Goal: Task Accomplishment & Management: Complete application form

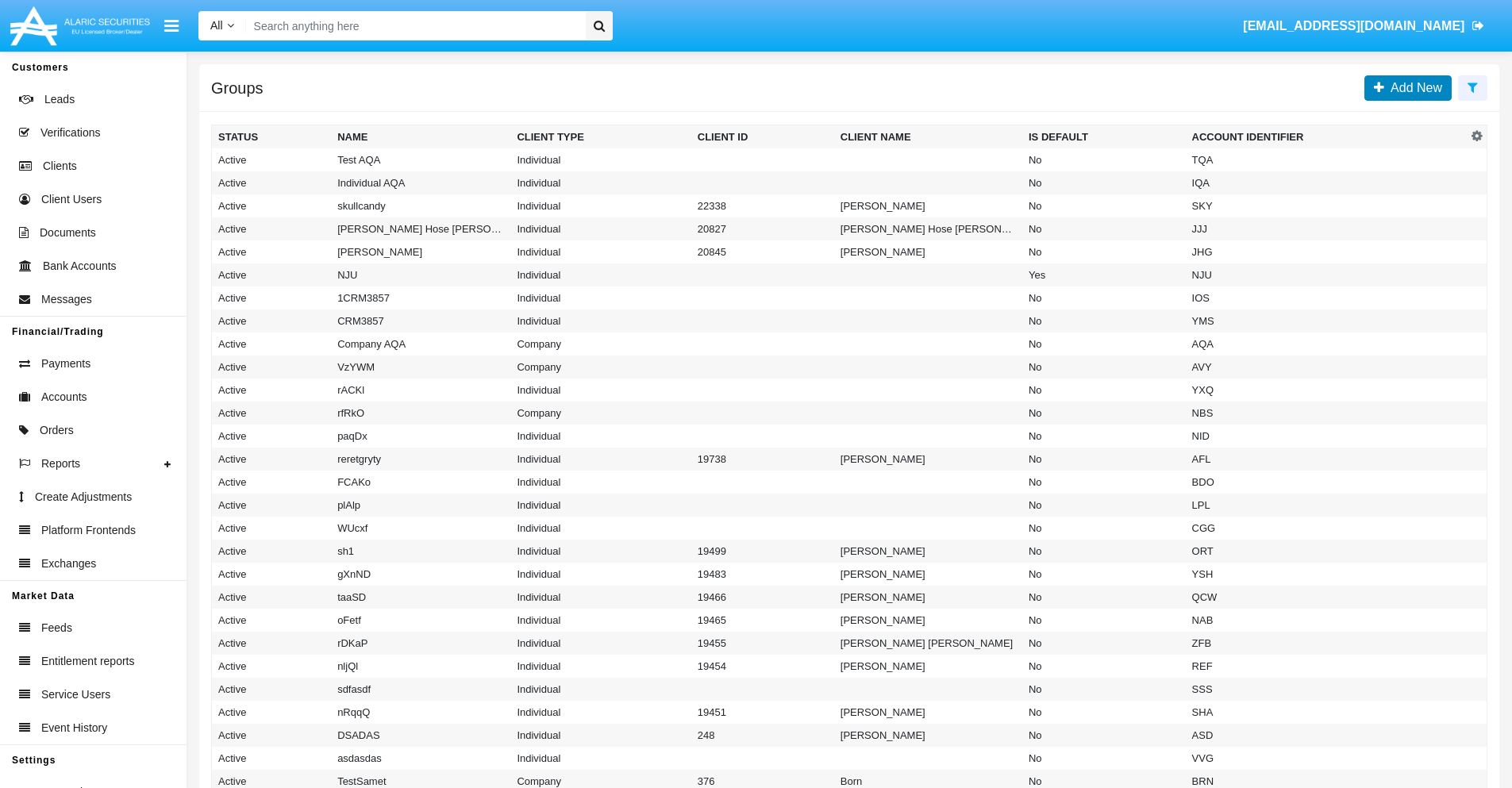
click at [1413, 87] on span "Add New" at bounding box center [1414, 87] width 58 height 14
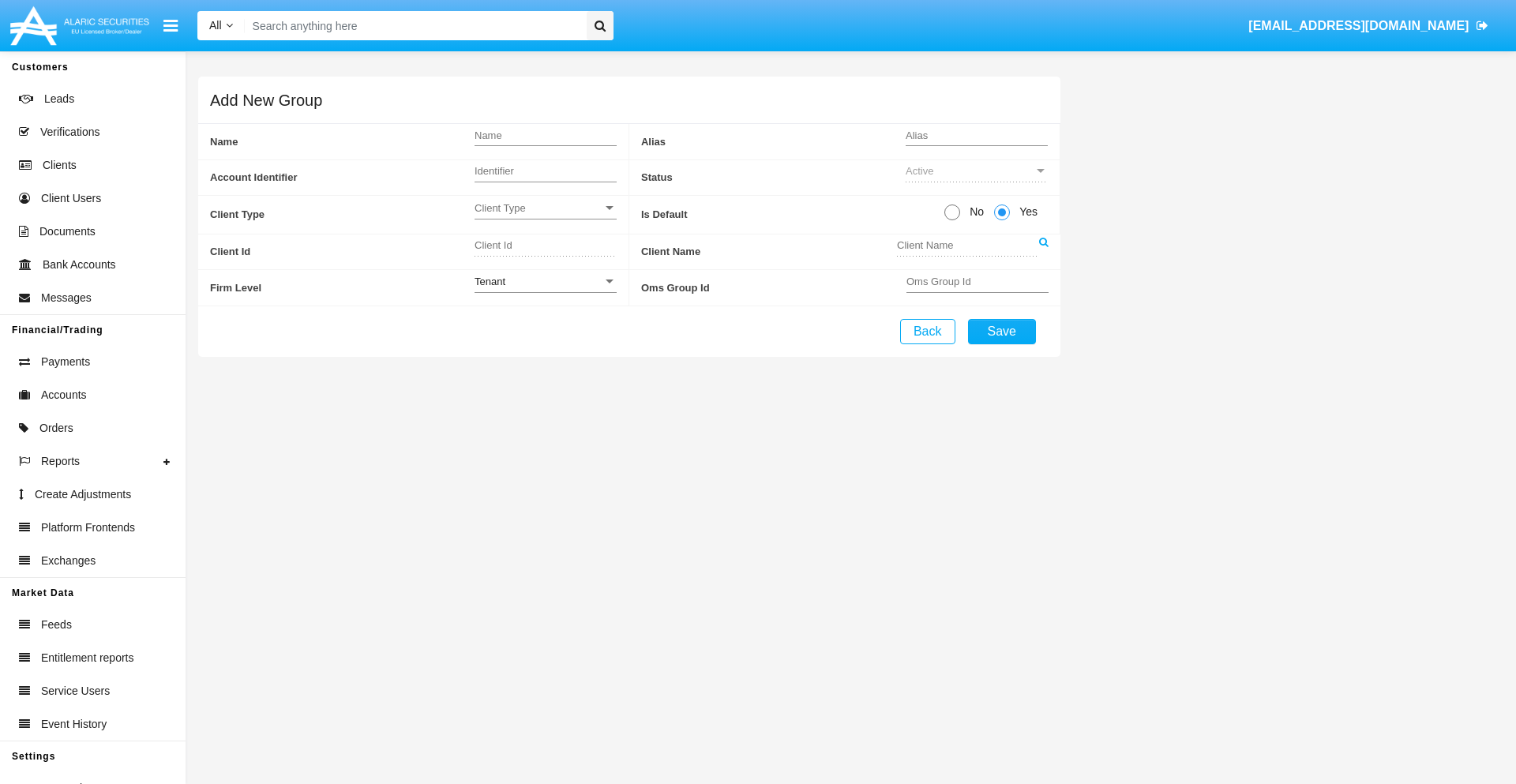
click at [973, 212] on span "No" at bounding box center [974, 212] width 28 height 16
click at [952, 221] on input "No" at bounding box center [952, 221] width 1 height 1
radio input "true"
type input "UMaoL"
type input "X"
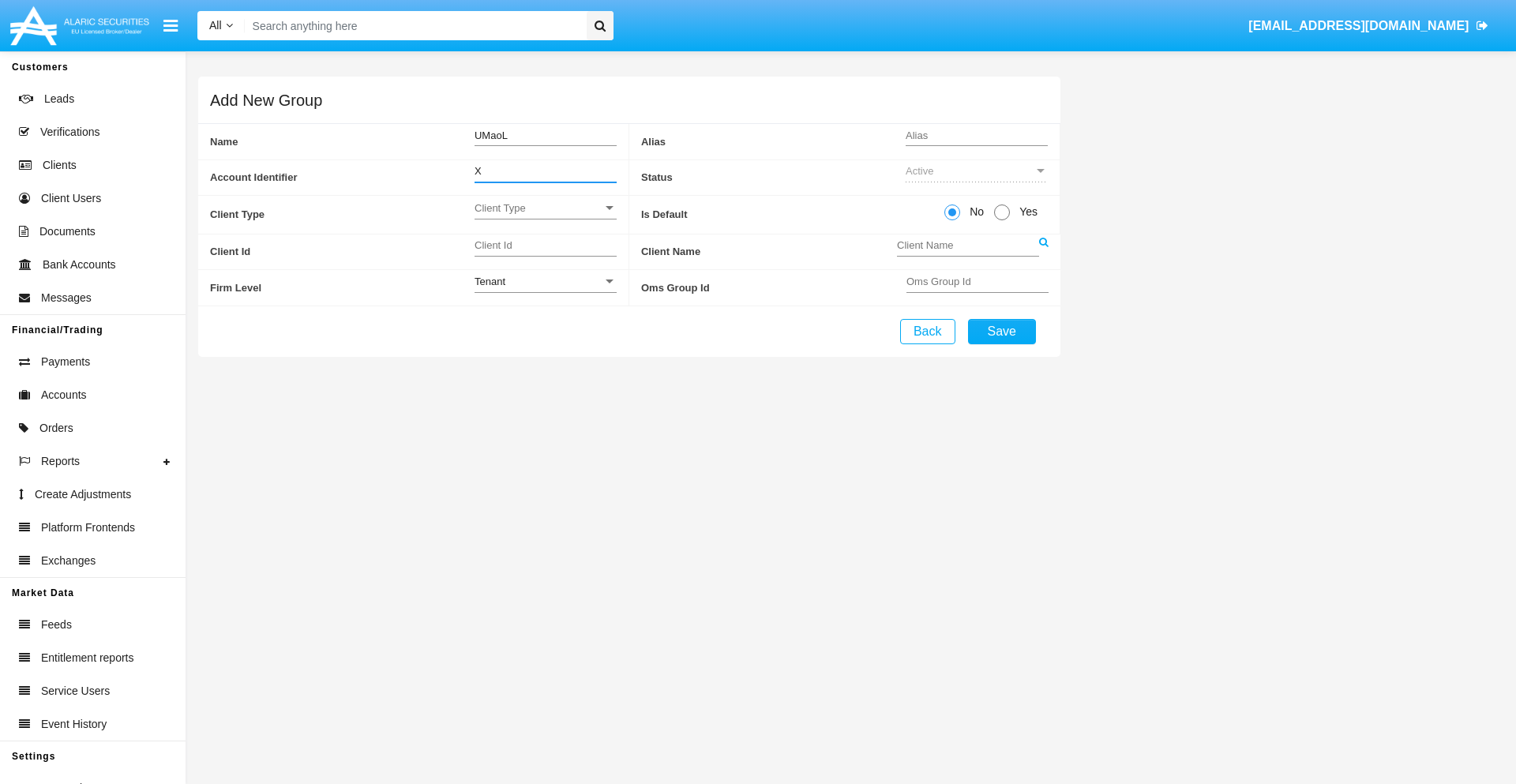
click at [545, 208] on span "Client Type" at bounding box center [538, 208] width 128 height 14
click at [545, 216] on span "Individual" at bounding box center [545, 217] width 142 height 31
click at [545, 281] on div "Tenant" at bounding box center [538, 281] width 128 height 14
click at [545, 289] on span "Tenant" at bounding box center [545, 290] width 142 height 31
type input "PrJmU"
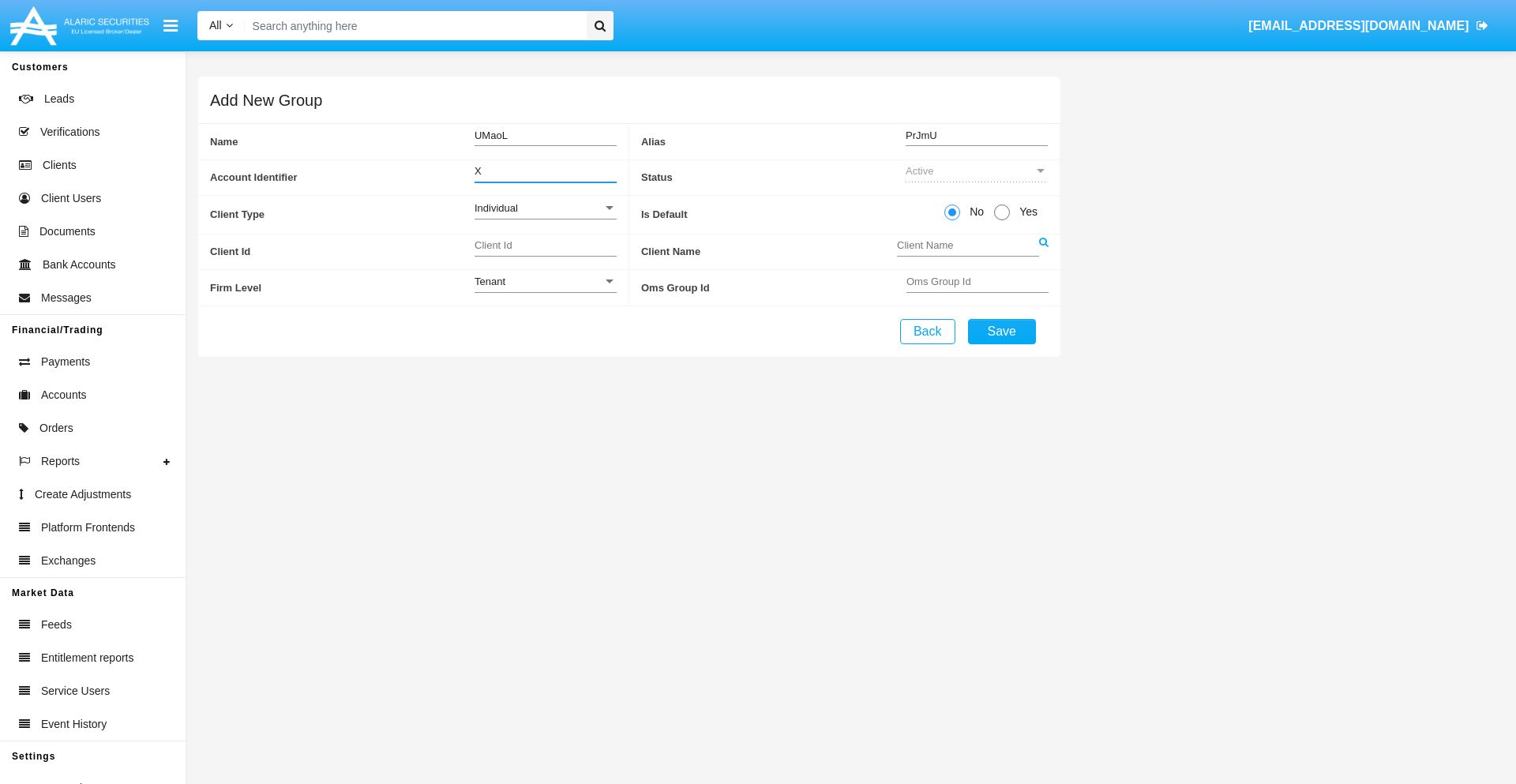
type input "X"
click at [1001, 331] on button "Save" at bounding box center [1001, 332] width 68 height 25
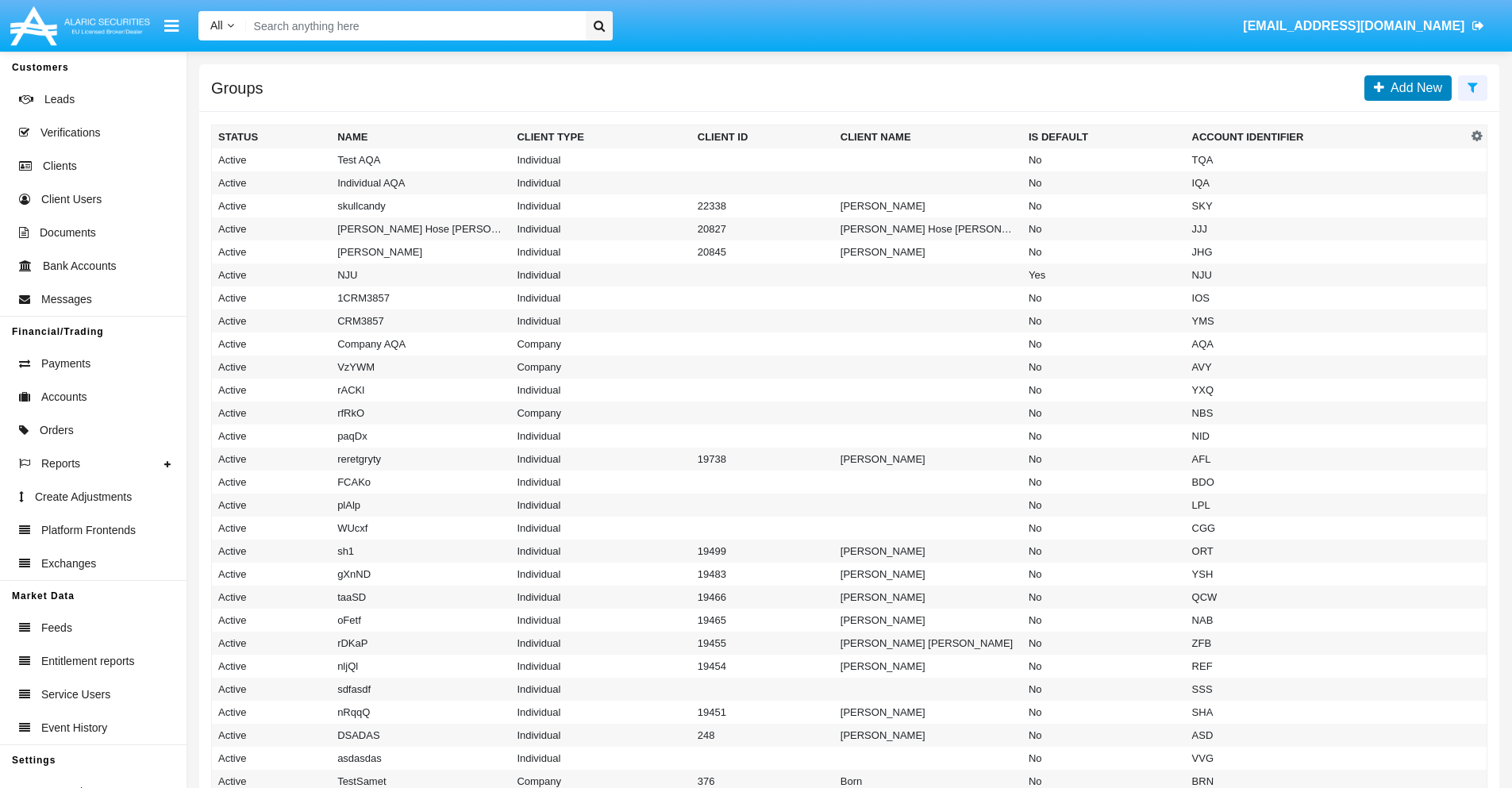
click at [1413, 87] on span "Add New" at bounding box center [1414, 87] width 58 height 14
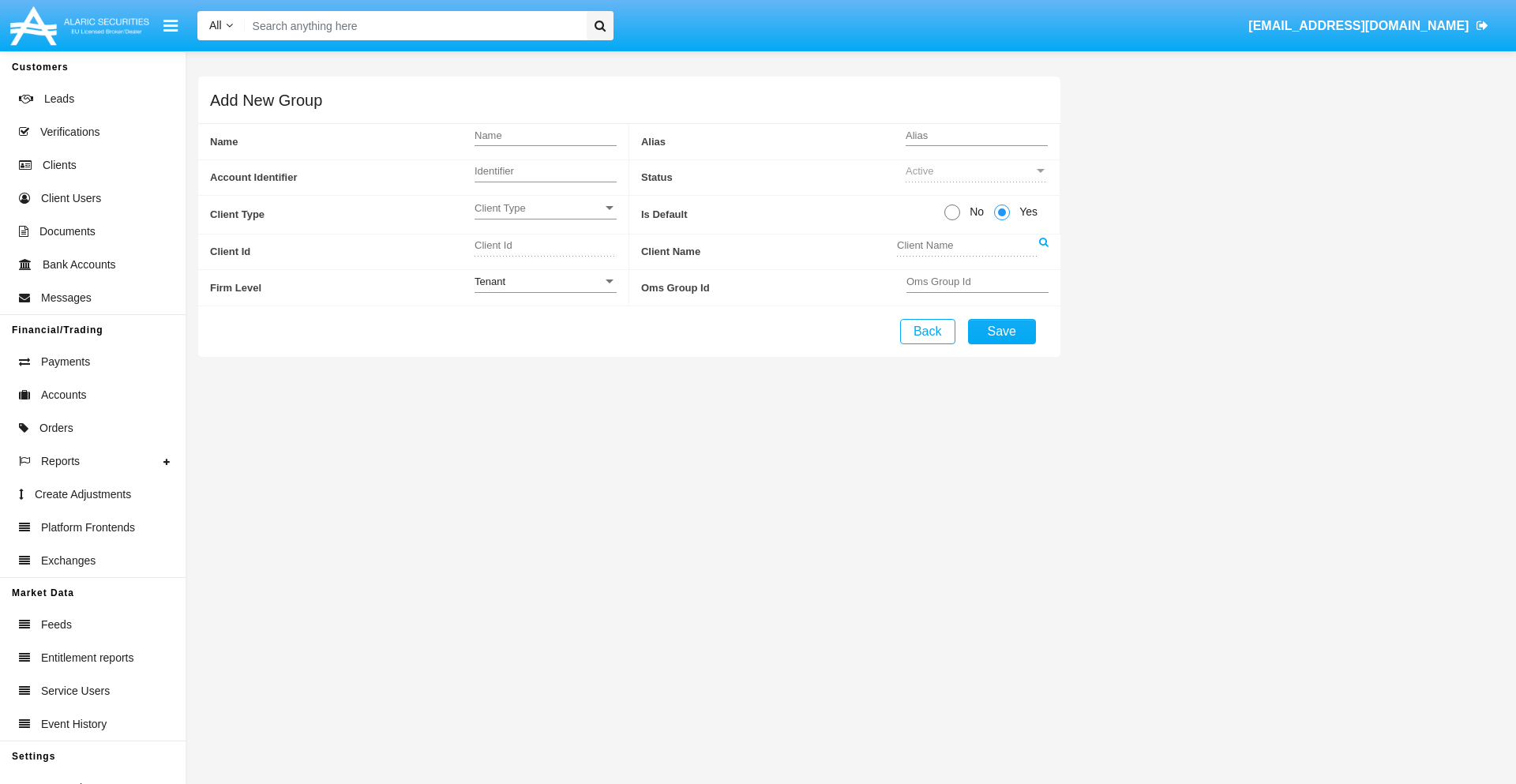
click at [973, 212] on span "No" at bounding box center [974, 212] width 28 height 16
click at [952, 221] on input "No" at bounding box center [952, 221] width 1 height 1
radio input "true"
click at [545, 208] on span "Client Type" at bounding box center [538, 208] width 128 height 14
click at [545, 247] on span "Company" at bounding box center [545, 248] width 142 height 31
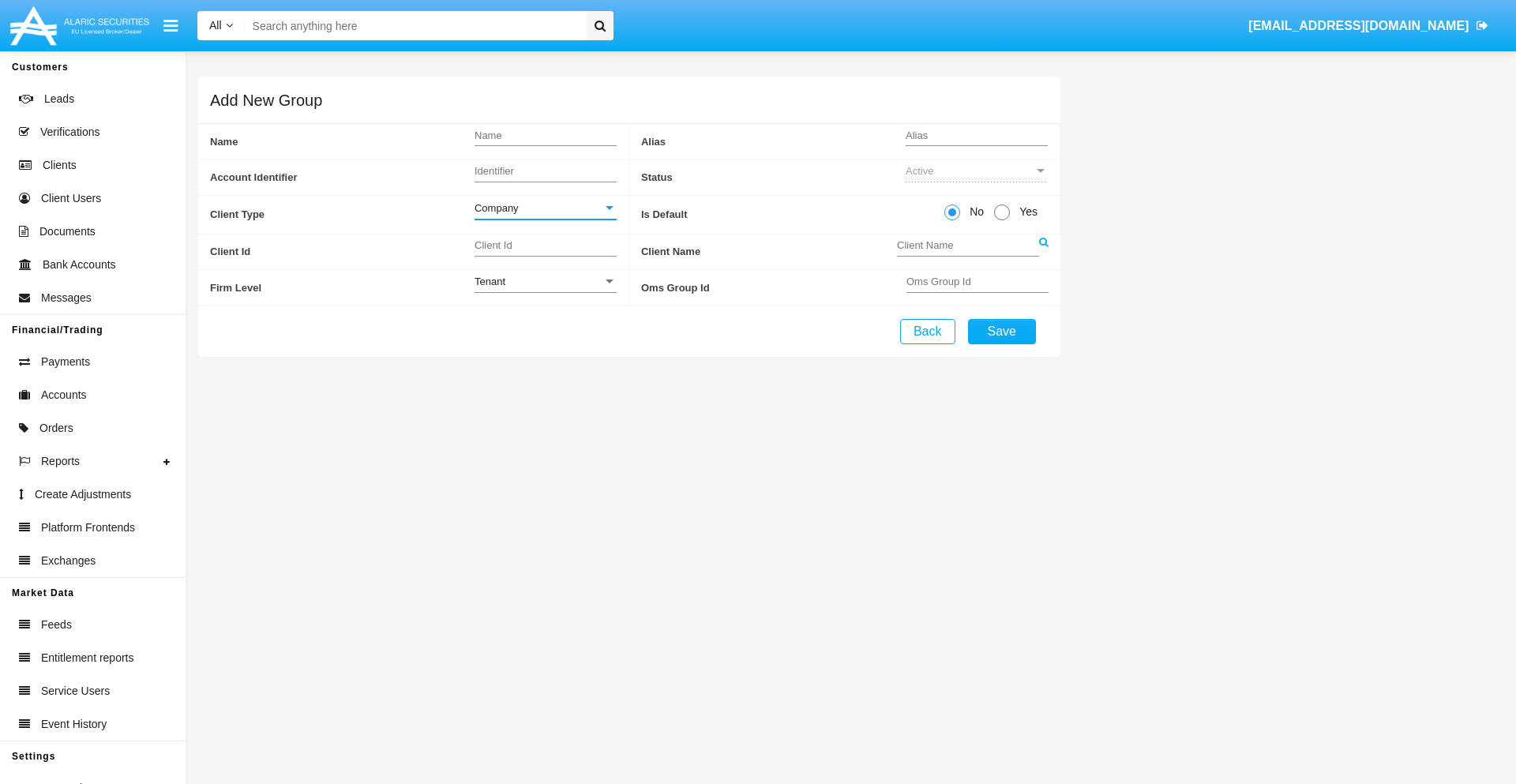
click at [1043, 251] on link at bounding box center [1044, 251] width 9 height 35
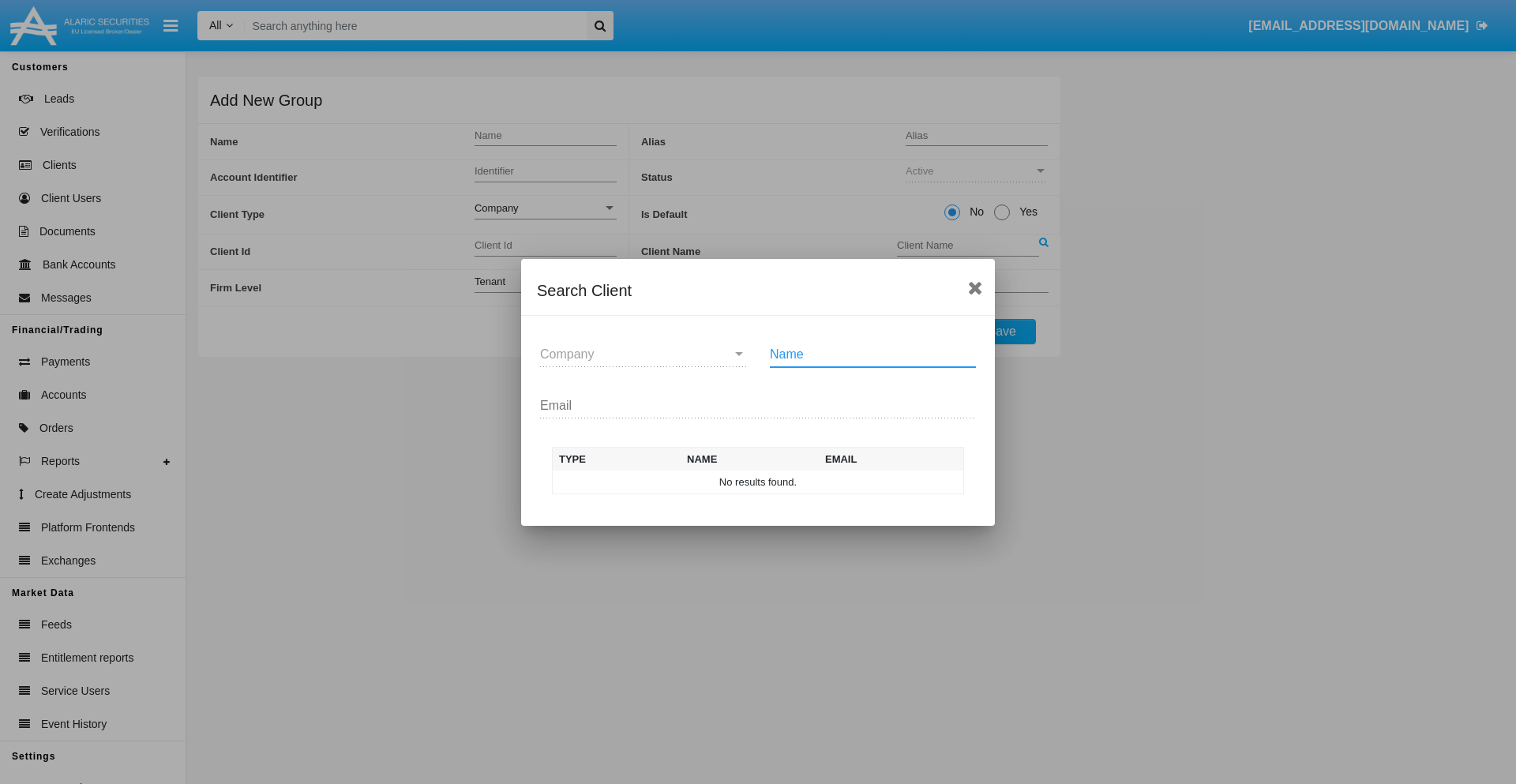
click at [873, 354] on input "Name" at bounding box center [873, 354] width 206 height 14
type input "FlashTurtles"
click at [772, 482] on td "FlashTurtles" at bounding box center [772, 482] width 166 height 24
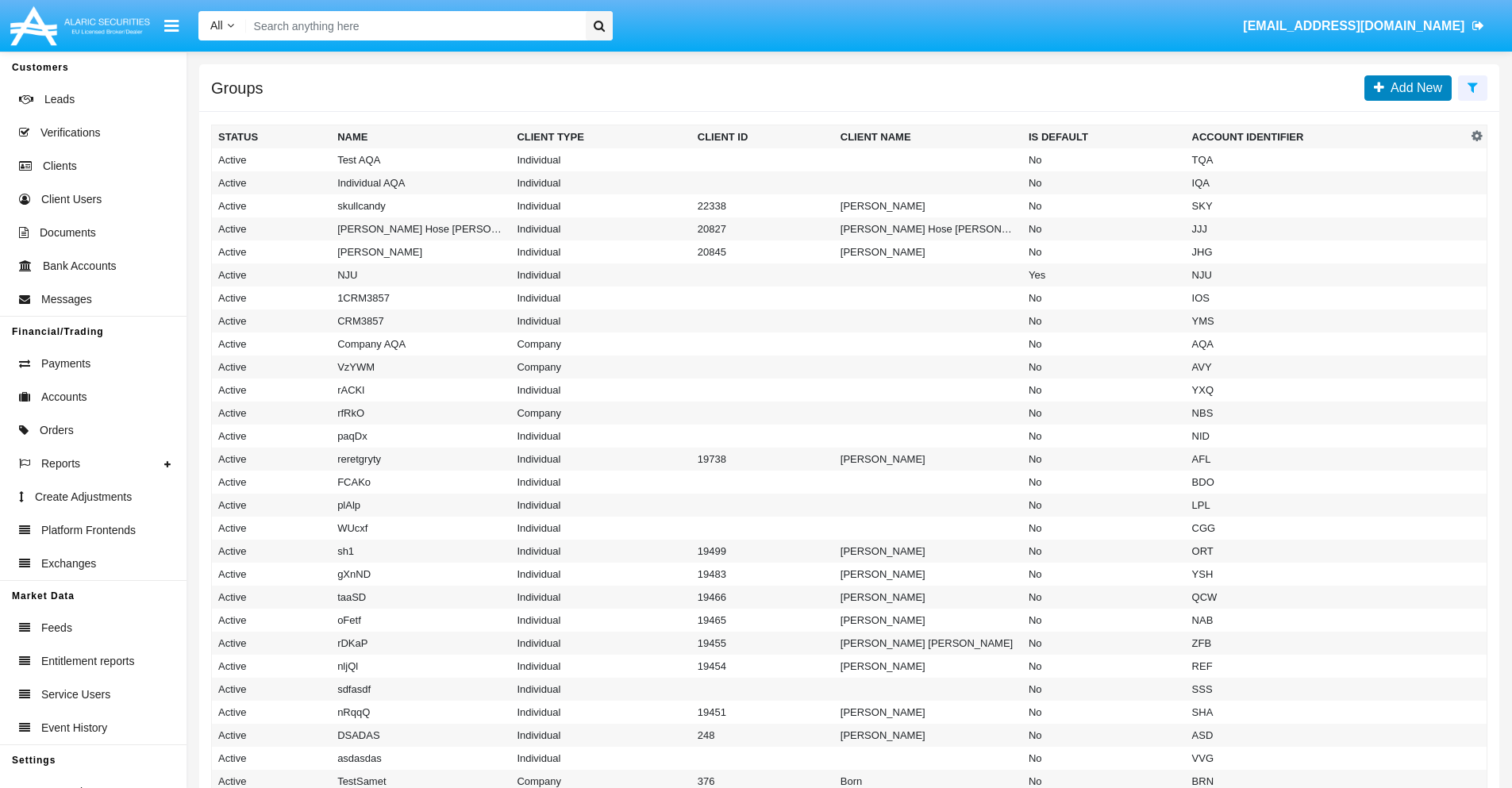
click at [1413, 87] on span "Add New" at bounding box center [1414, 87] width 58 height 14
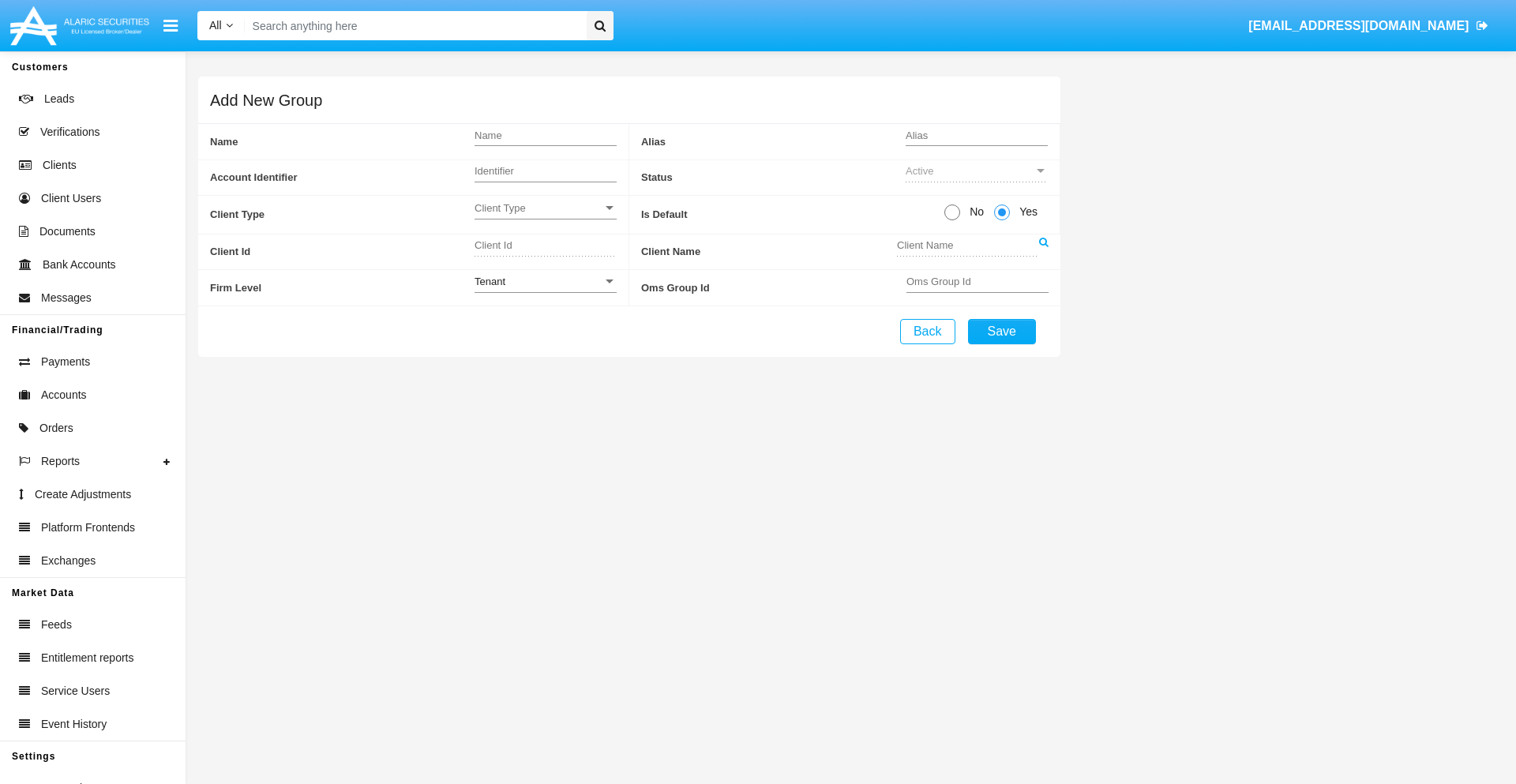
click at [973, 212] on span "No" at bounding box center [974, 212] width 28 height 16
click at [952, 221] on input "No" at bounding box center [952, 221] width 1 height 1
radio input "true"
click at [545, 208] on span "Client Type" at bounding box center [538, 208] width 128 height 14
click at [545, 216] on span "Individual" at bounding box center [545, 217] width 142 height 31
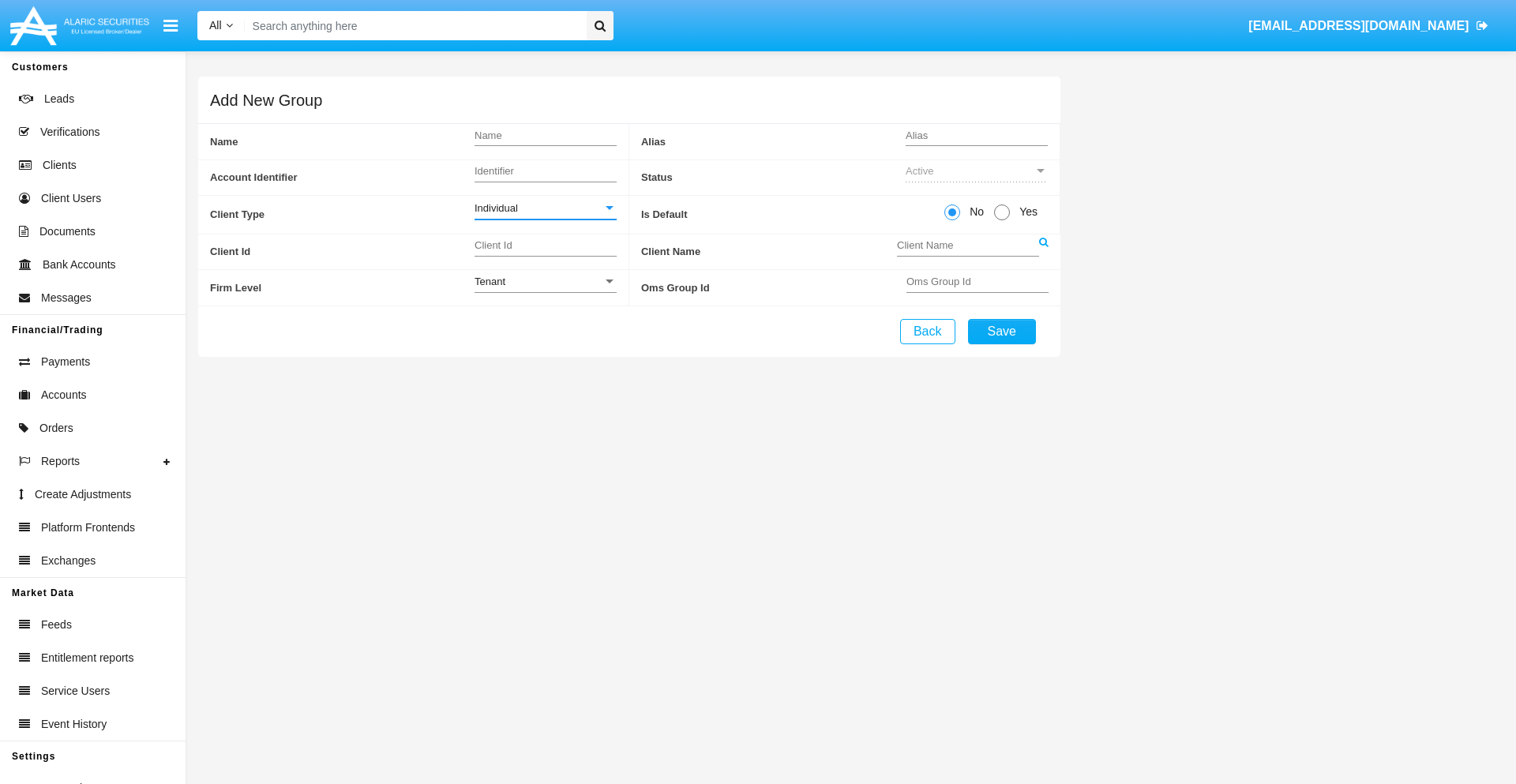
click at [1043, 251] on link at bounding box center [1044, 251] width 9 height 35
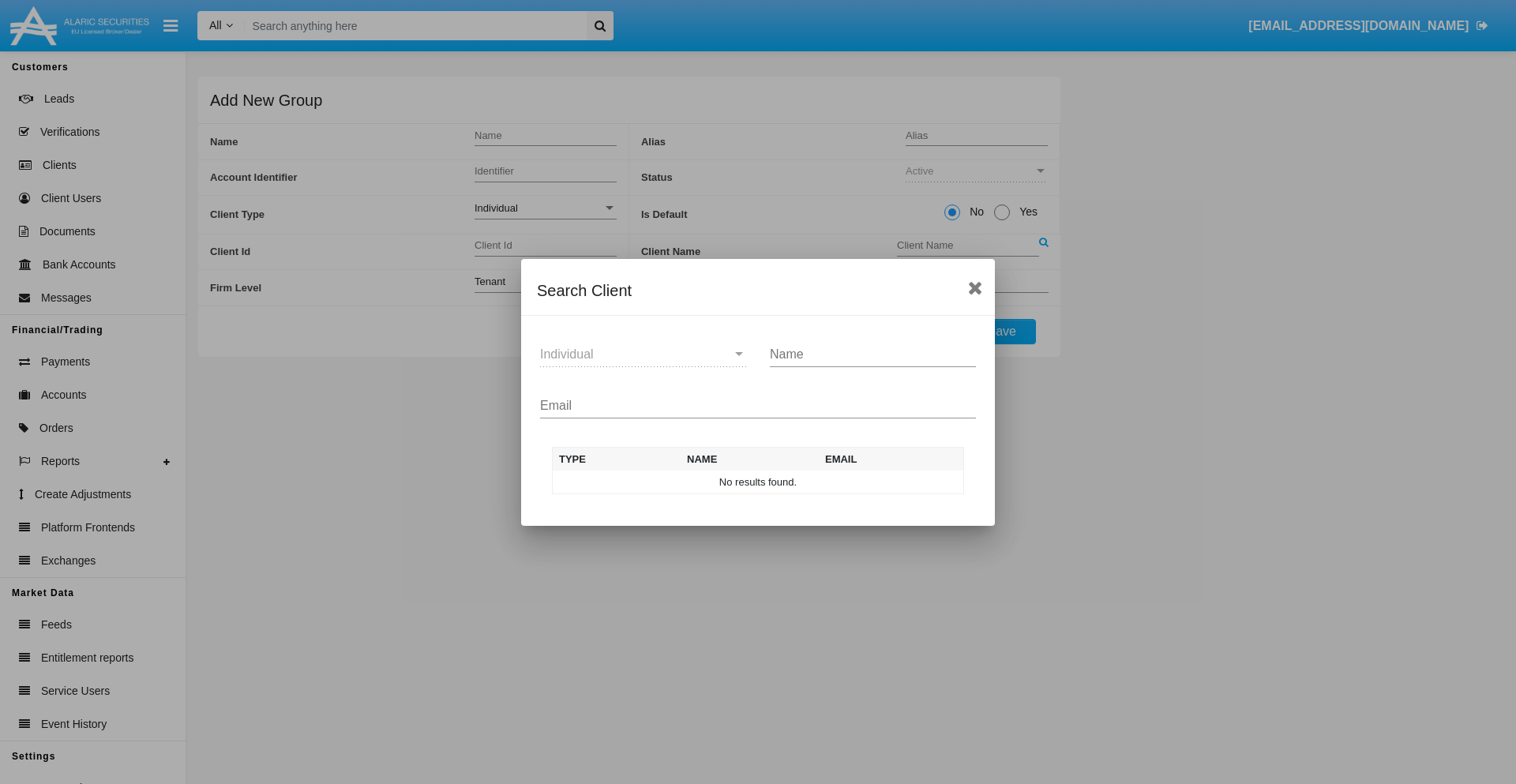
click at [758, 405] on input "Email" at bounding box center [758, 406] width 436 height 14
type input "test-user-snake@aqa.com"
click at [887, 482] on td "test-user-snake@aqa.com" at bounding box center [888, 482] width 152 height 24
